Goal: Task Accomplishment & Management: Use online tool/utility

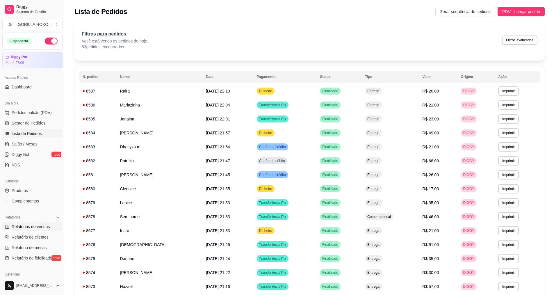
click at [35, 222] on link "Relatórios de vendas" at bounding box center [32, 226] width 60 height 9
select select "ALL"
select select "0"
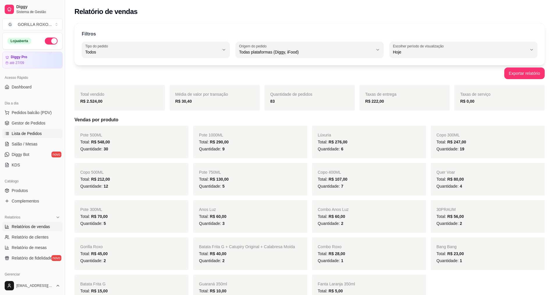
click at [19, 136] on span "Lista de Pedidos" at bounding box center [27, 134] width 30 height 6
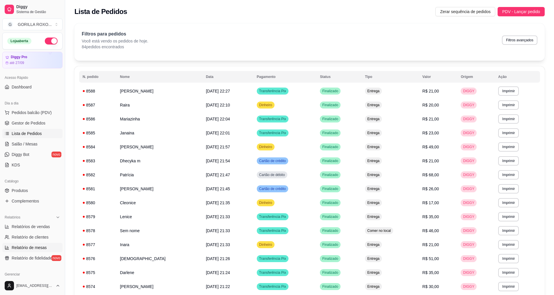
scroll to position [58, 0]
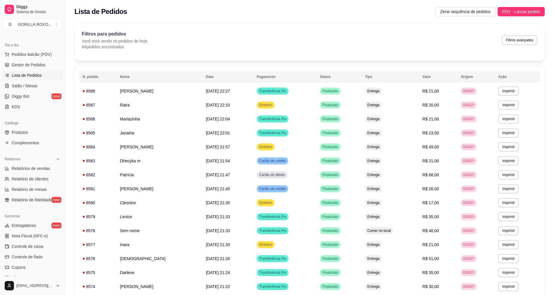
drag, startPoint x: 39, startPoint y: 163, endPoint x: 36, endPoint y: 164, distance: 3.5
click at [38, 163] on div "Relatórios" at bounding box center [32, 158] width 60 height 9
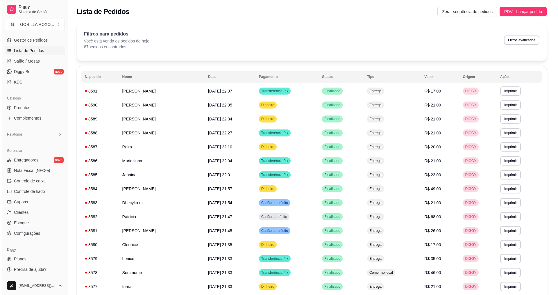
scroll to position [0, 0]
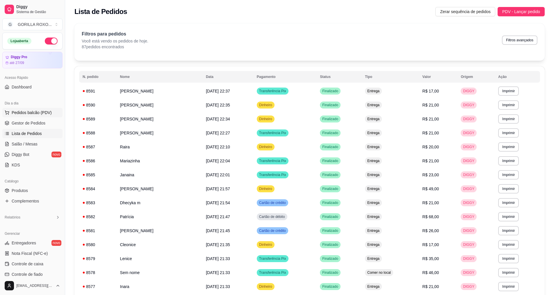
click at [23, 113] on span "Pedidos balcão (PDV)" at bounding box center [32, 113] width 40 height 6
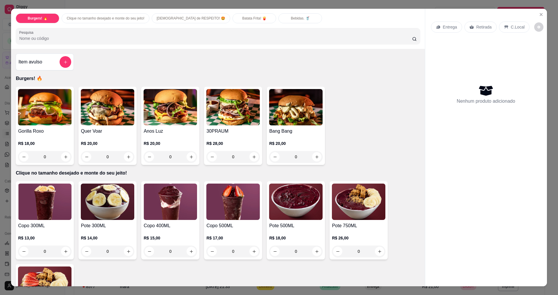
click at [317, 157] on div "0" at bounding box center [296, 157] width 54 height 12
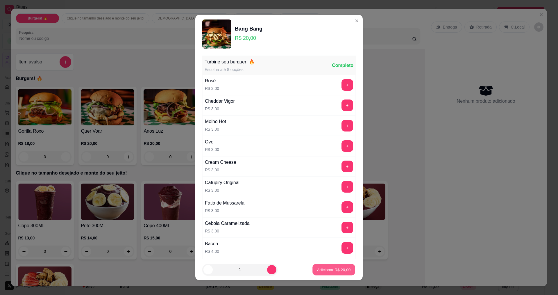
click at [333, 268] on p "Adicionar R$ 20,00" at bounding box center [334, 270] width 34 height 6
type input "1"
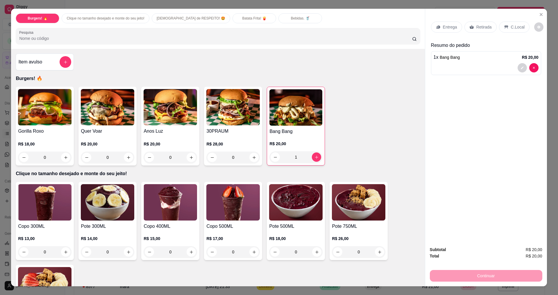
click at [130, 156] on div "0" at bounding box center [108, 158] width 54 height 12
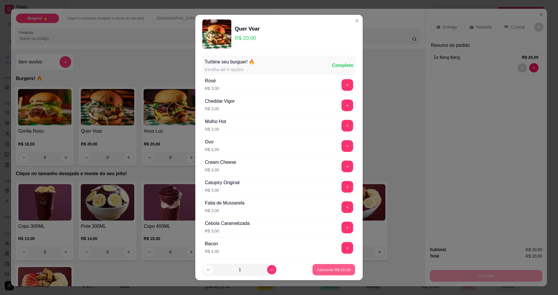
click at [320, 271] on p "Adicionar R$ 20,00" at bounding box center [334, 270] width 34 height 6
type input "1"
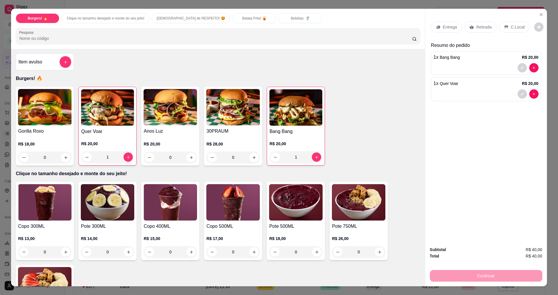
click at [515, 30] on div "C.Local" at bounding box center [514, 27] width 31 height 11
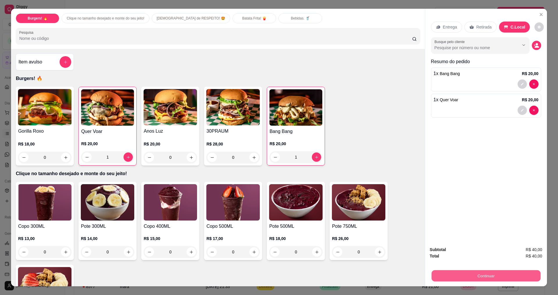
click at [483, 274] on button "Continuar" at bounding box center [486, 275] width 109 height 11
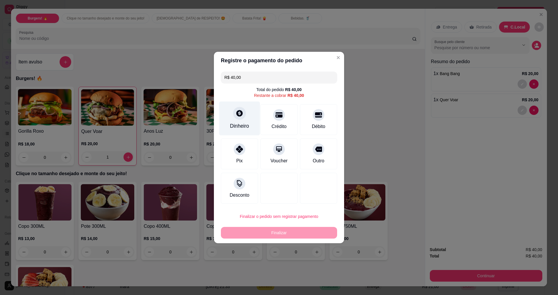
click at [240, 127] on div "Dinheiro" at bounding box center [239, 126] width 19 height 8
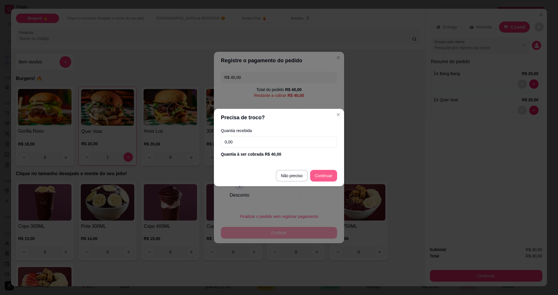
type input "R$ 0,00"
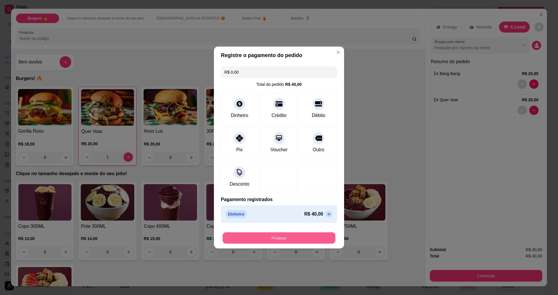
click at [296, 240] on button "Finalizar" at bounding box center [279, 237] width 113 height 11
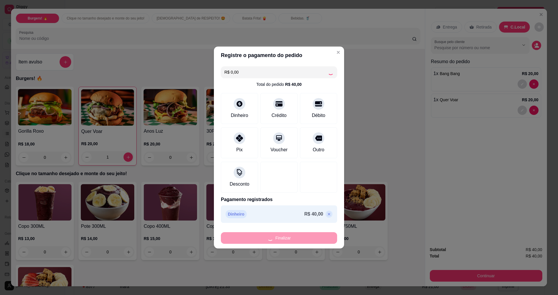
type input "0"
type input "-R$ 40,00"
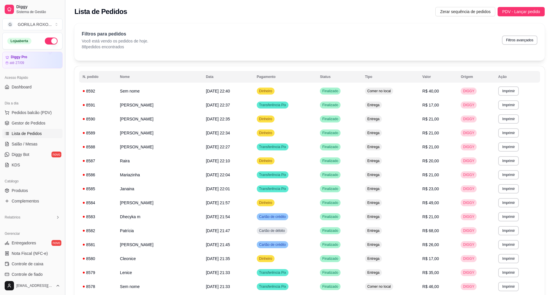
click at [63, 181] on button "Toggle Sidebar" at bounding box center [65, 147] width 5 height 295
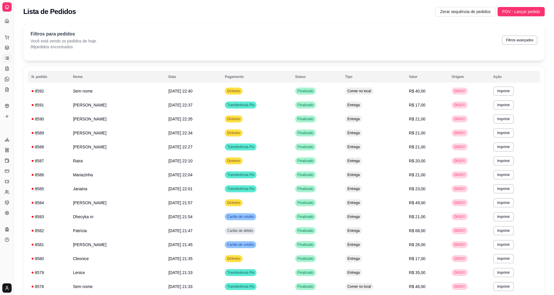
drag, startPoint x: 13, startPoint y: 167, endPoint x: 63, endPoint y: 163, distance: 51.0
click at [63, 163] on div "**********" at bounding box center [277, 272] width 554 height 545
drag, startPoint x: 12, startPoint y: 167, endPoint x: 18, endPoint y: 165, distance: 6.3
click at [33, 167] on div "**********" at bounding box center [277, 272] width 554 height 545
click at [14, 168] on button "Toggle Sidebar" at bounding box center [13, 147] width 5 height 295
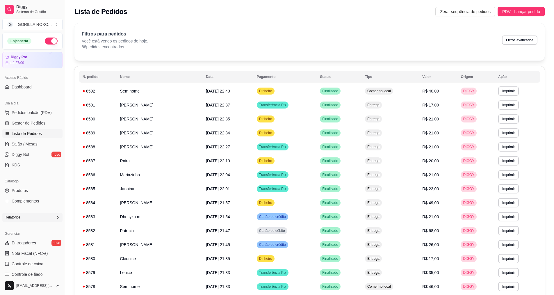
click at [24, 220] on div "Relatórios" at bounding box center [32, 217] width 60 height 9
click at [28, 225] on span "Relatórios de vendas" at bounding box center [31, 227] width 38 height 6
select select "ALL"
select select "0"
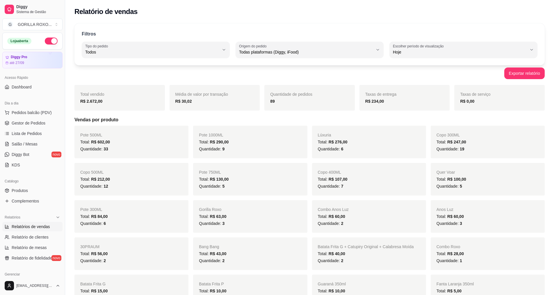
scroll to position [87, 0]
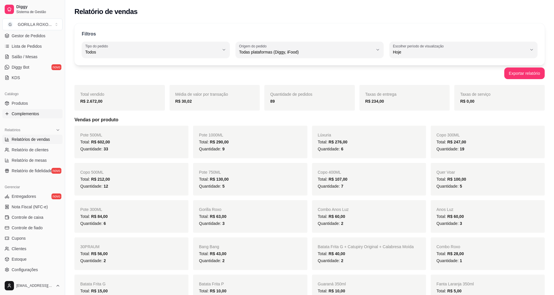
click at [28, 113] on span "Complementos" at bounding box center [25, 114] width 27 height 6
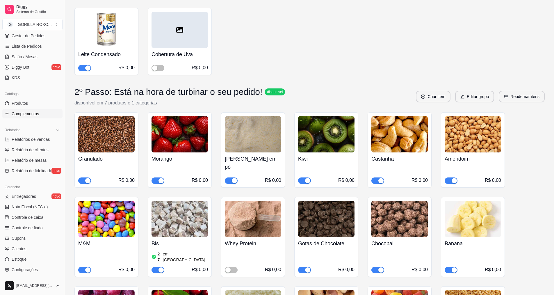
scroll to position [291, 0]
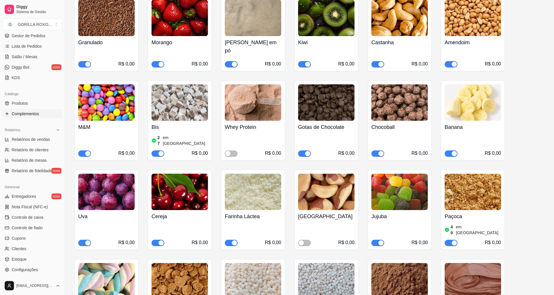
click at [301, 150] on span "button" at bounding box center [304, 153] width 13 height 6
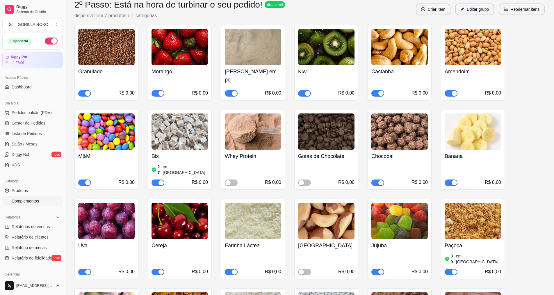
scroll to position [116, 0]
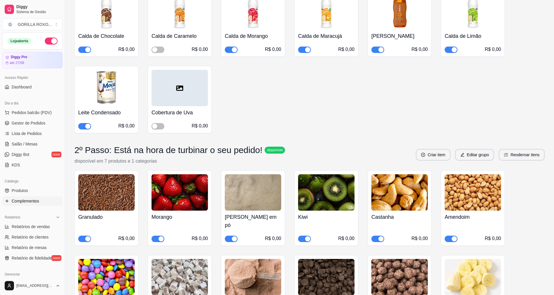
click at [45, 40] on button "button" at bounding box center [51, 41] width 13 height 7
